Goal: Task Accomplishment & Management: Manage account settings

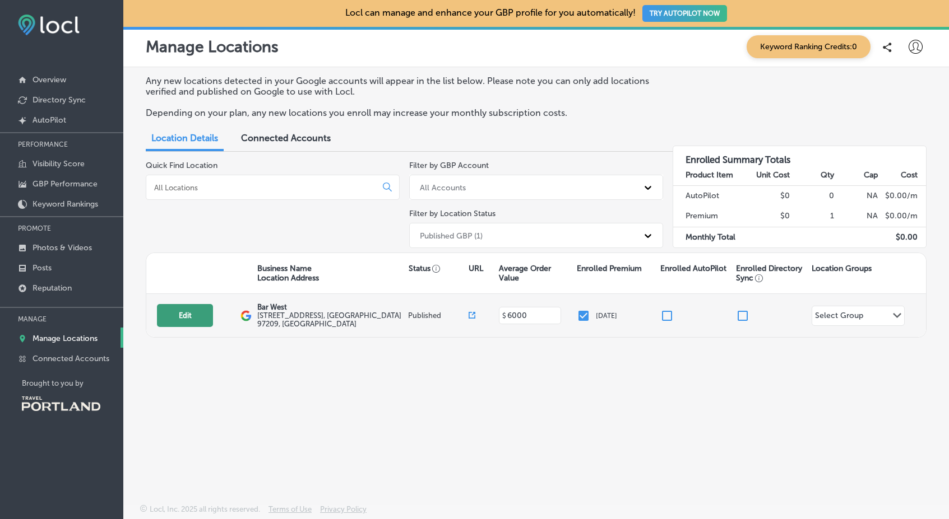
click at [187, 315] on button "Edit" at bounding box center [185, 315] width 56 height 23
select select "US"
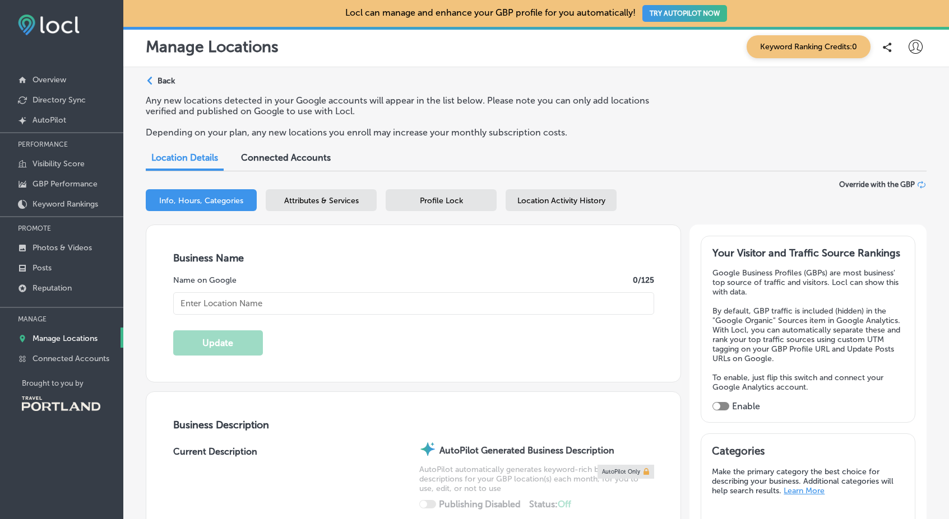
type input "[URL][DOMAIN_NAME]"
type input "[PHONE_NUMBER]"
type textarea "Located in [GEOGRAPHIC_DATA]’s bustling Slab Town / [GEOGRAPHIC_DATA] neighborh…"
type input "6000"
type input "[STREET_ADDRESS]"
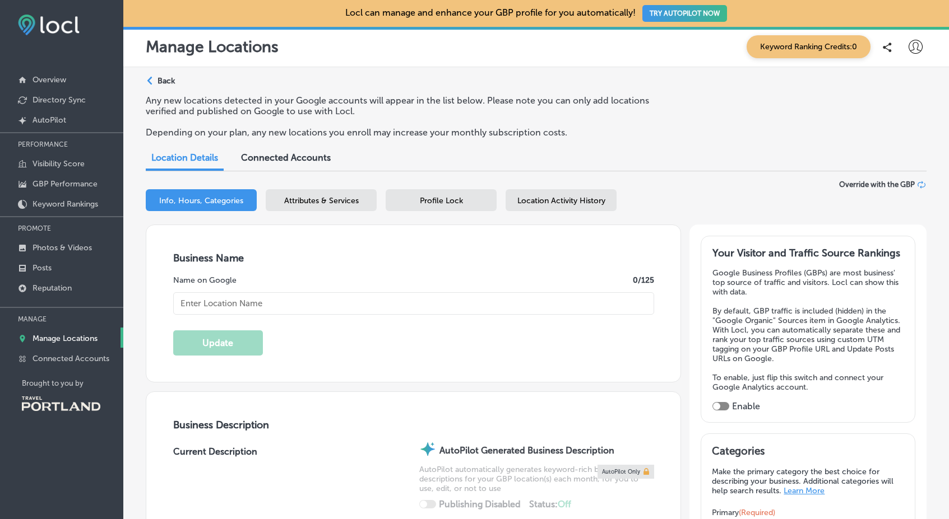
type input "[GEOGRAPHIC_DATA]"
type input "97209"
type input "US"
type input "Bar West"
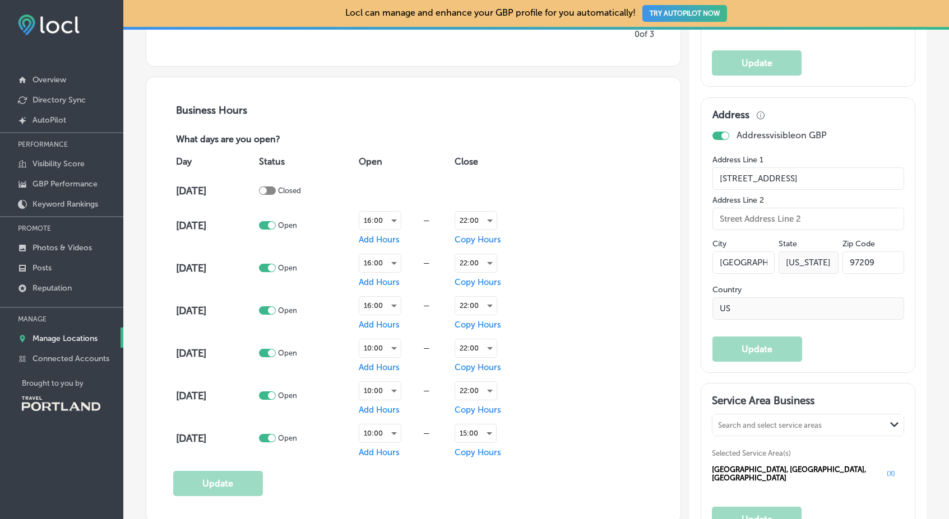
scroll to position [862, 0]
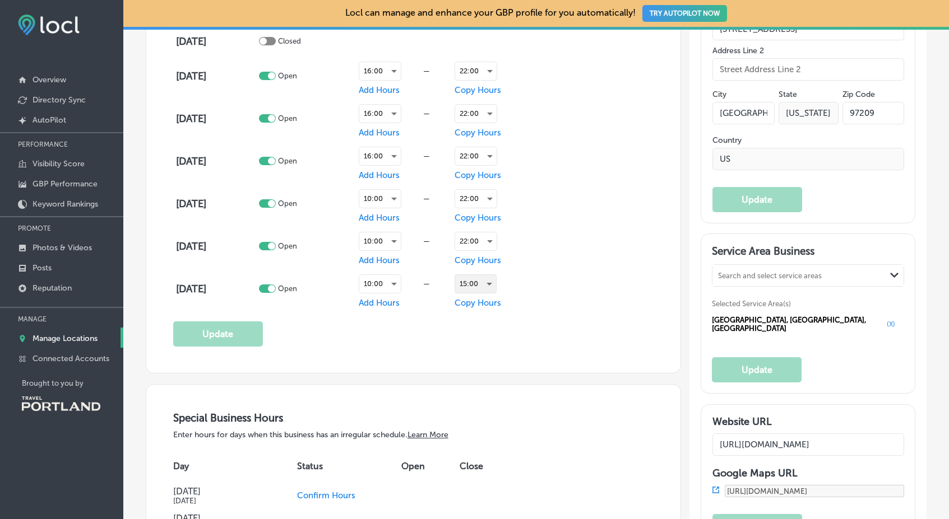
click at [464, 281] on div "15:00" at bounding box center [475, 284] width 41 height 18
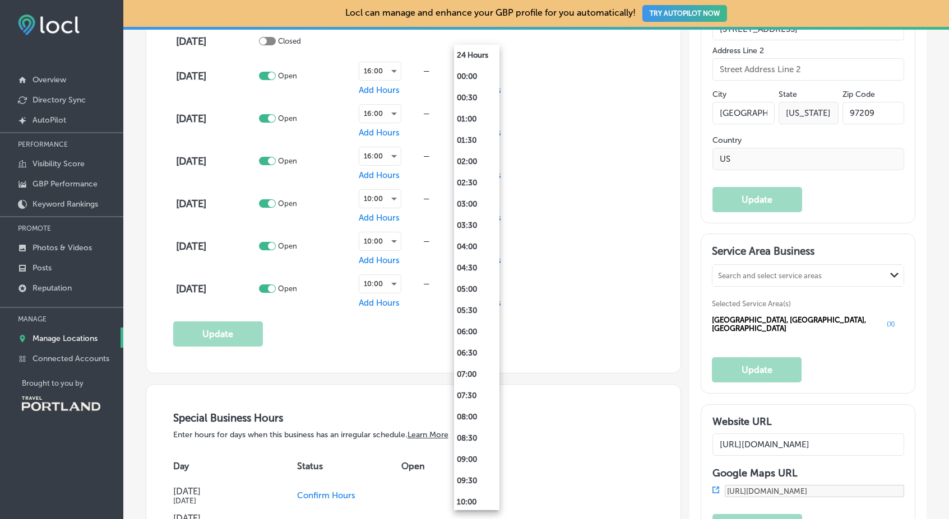
scroll to position [438, 0]
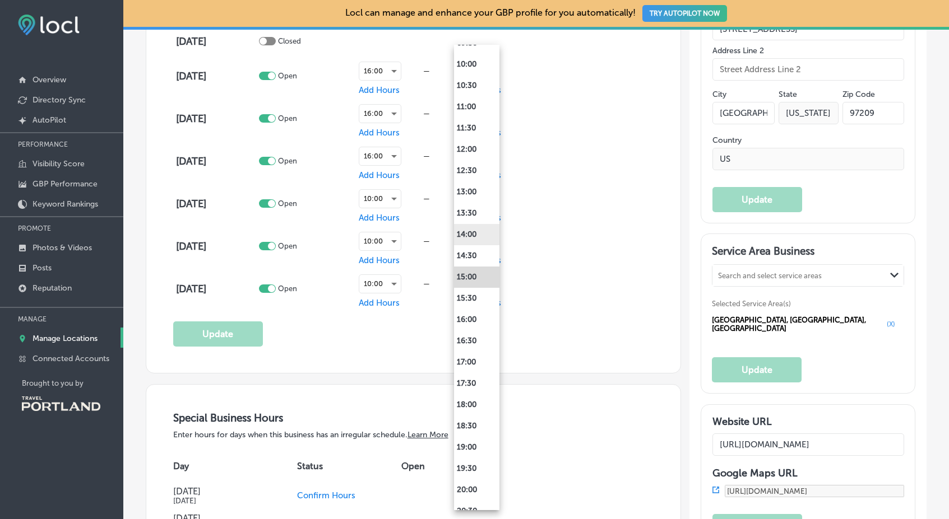
click at [475, 238] on li "14:00" at bounding box center [476, 234] width 45 height 21
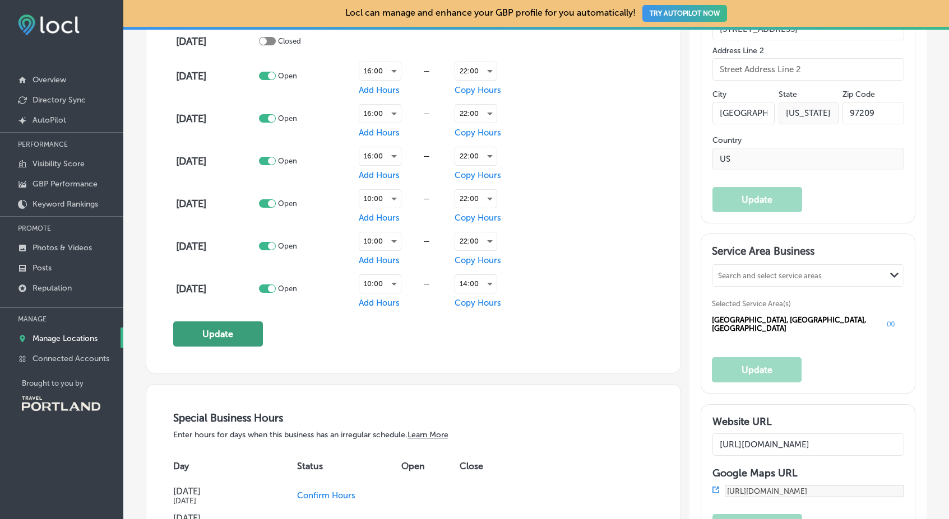
click at [231, 338] on button "Update" at bounding box center [218, 334] width 90 height 25
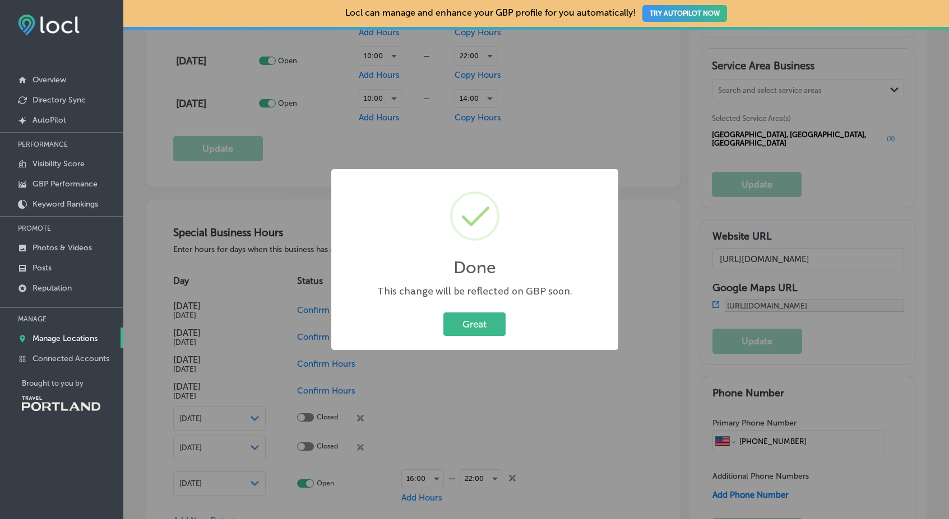
scroll to position [1049, 0]
click at [468, 317] on button "Great" at bounding box center [474, 324] width 62 height 23
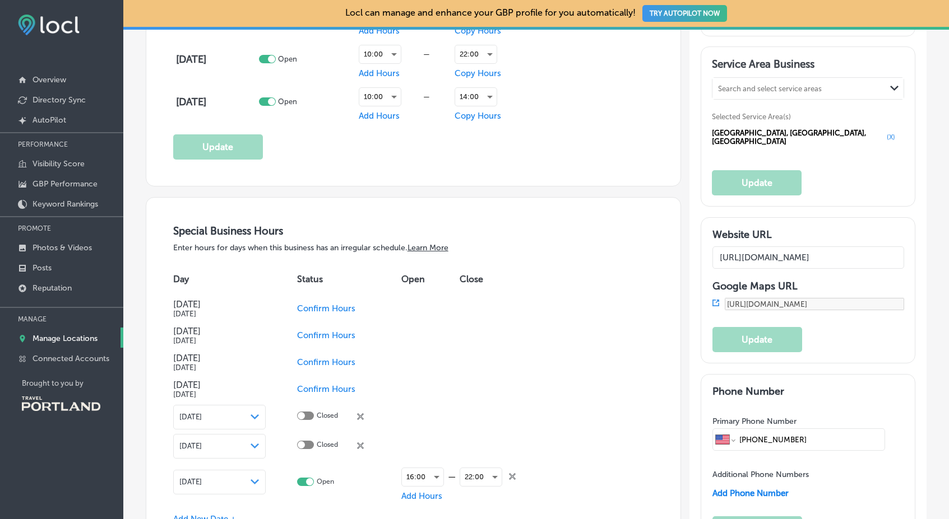
click at [336, 361] on span "Confirm Hours" at bounding box center [326, 363] width 58 height 10
click at [304, 359] on div at bounding box center [305, 361] width 17 height 8
checkbox input "true"
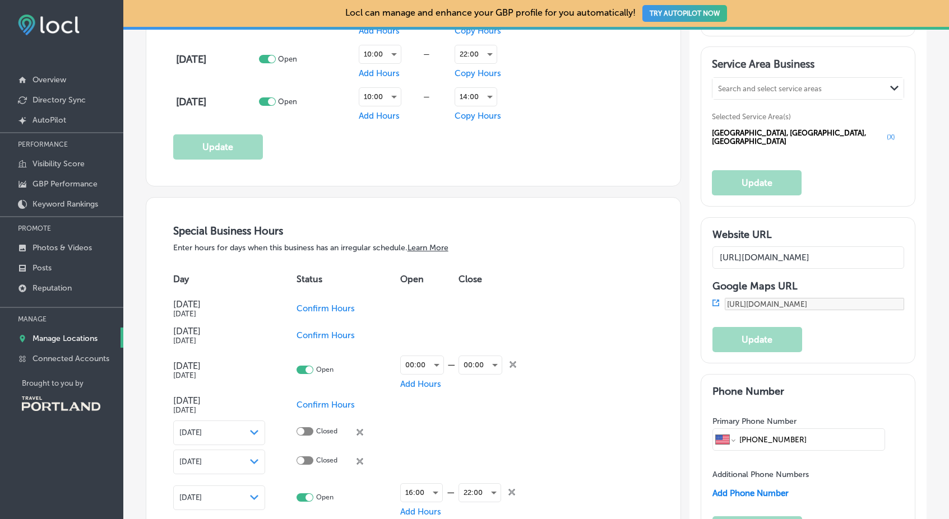
click at [316, 400] on span "Confirm Hours" at bounding box center [325, 405] width 58 height 10
click at [298, 400] on div at bounding box center [300, 403] width 7 height 7
checkbox input "true"
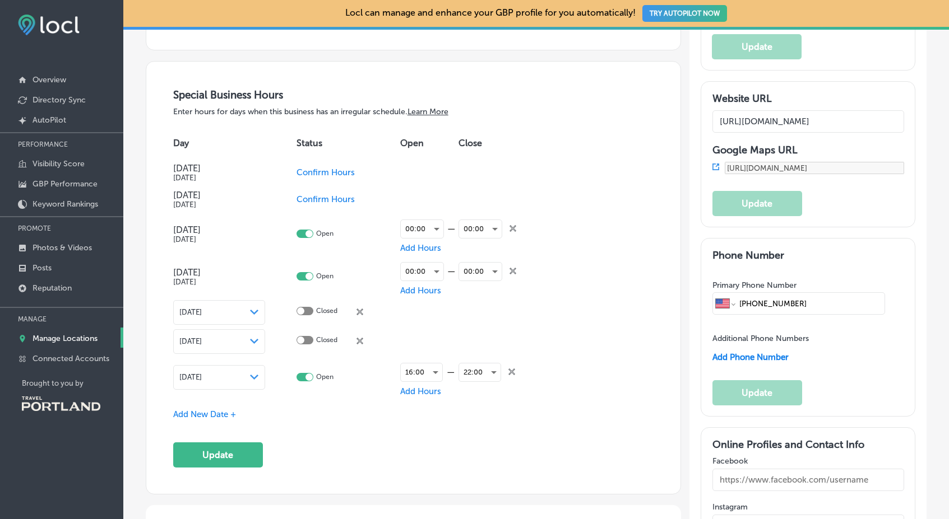
scroll to position [1216, 0]
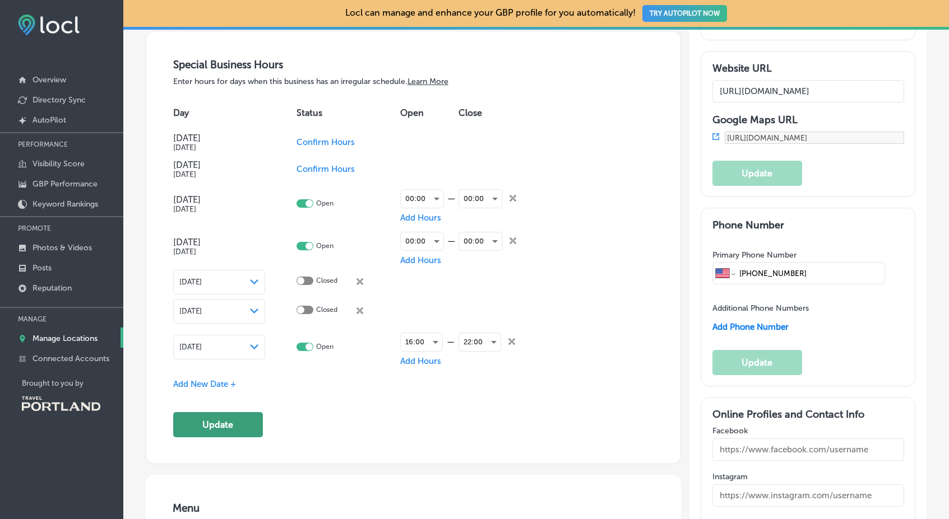
click at [230, 427] on button "Update" at bounding box center [218, 424] width 90 height 25
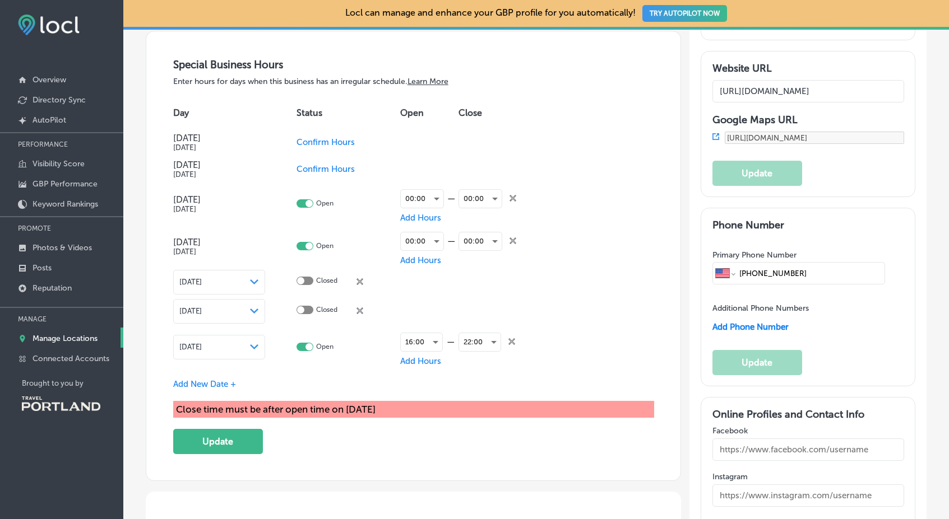
click at [509, 195] on icon "close Created with Sketch." at bounding box center [512, 198] width 7 height 7
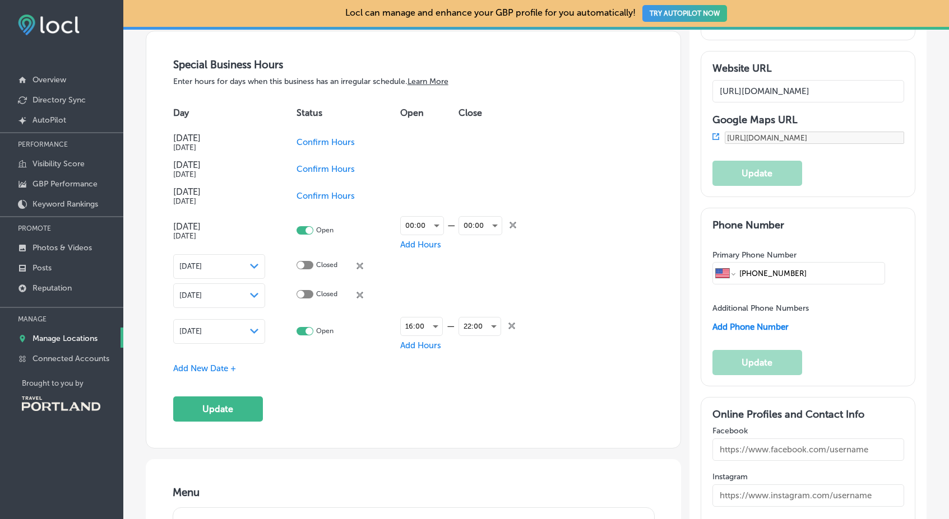
click at [509, 222] on icon "close Created with Sketch." at bounding box center [512, 225] width 7 height 7
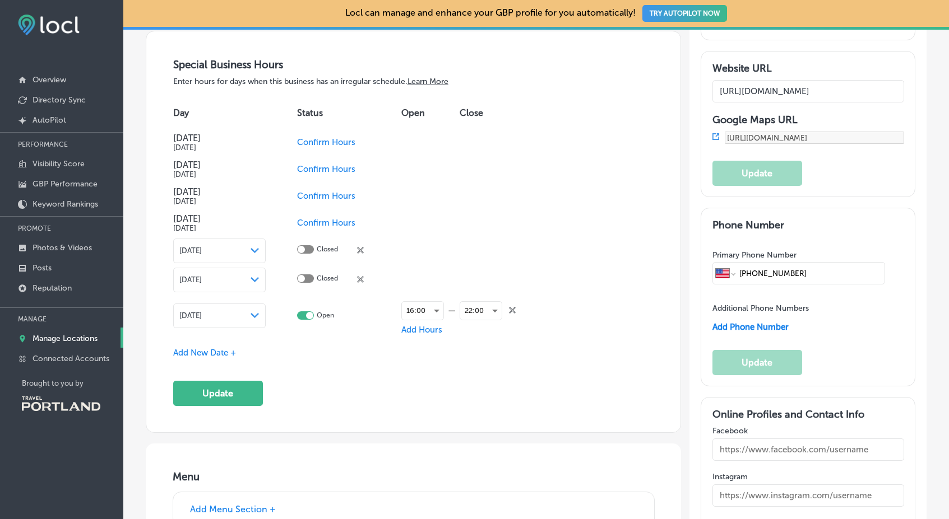
click at [330, 195] on span "Confirm Hours" at bounding box center [326, 196] width 58 height 10
click at [310, 197] on div "Open" at bounding box center [333, 196] width 73 height 8
click at [308, 194] on div at bounding box center [309, 195] width 7 height 7
checkbox input "false"
click at [315, 218] on span "Confirm Hours" at bounding box center [326, 223] width 58 height 10
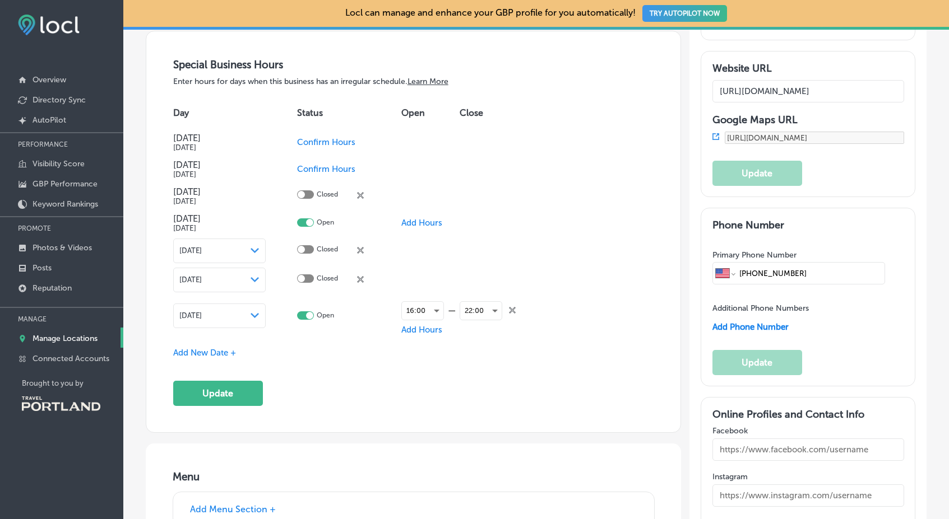
click at [309, 220] on div at bounding box center [309, 222] width 7 height 7
checkbox input "false"
click at [242, 383] on button "Update" at bounding box center [218, 393] width 90 height 25
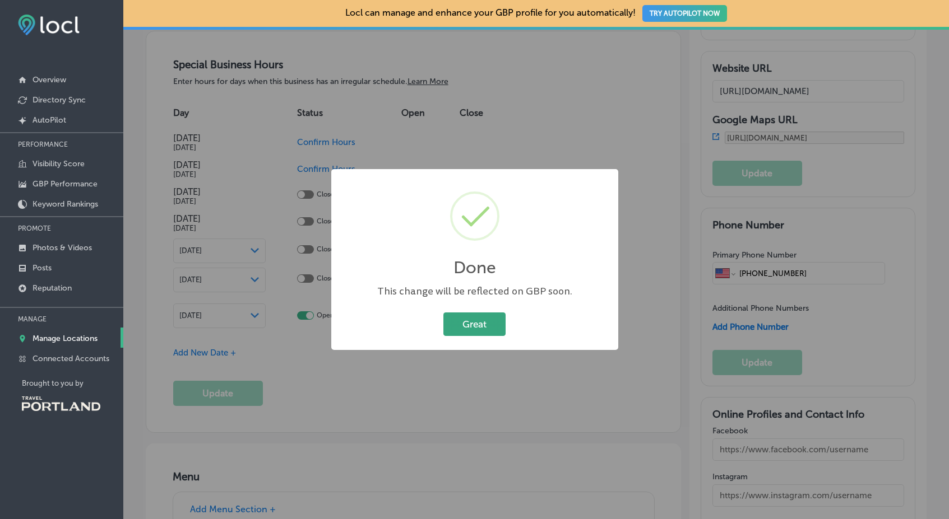
click at [476, 326] on button "Great" at bounding box center [474, 324] width 62 height 23
